Goal: Ask a question: Seek information or help from site administrators or community

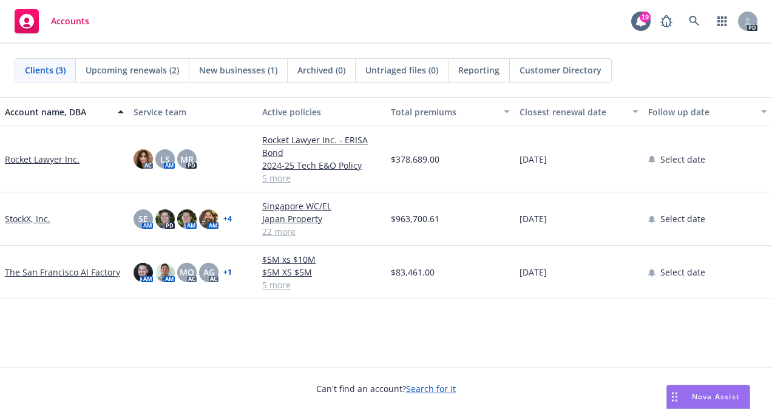
click at [692, 392] on span "Nova Assist" at bounding box center [716, 397] width 48 height 10
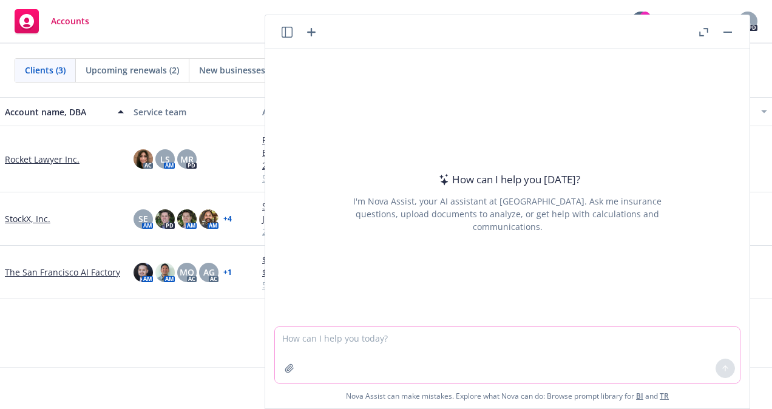
click at [321, 341] on textarea at bounding box center [507, 355] width 465 height 56
type textarea "c"
type textarea "give me a list of risk factors for [PERSON_NAME]"
